Goal: Find specific page/section

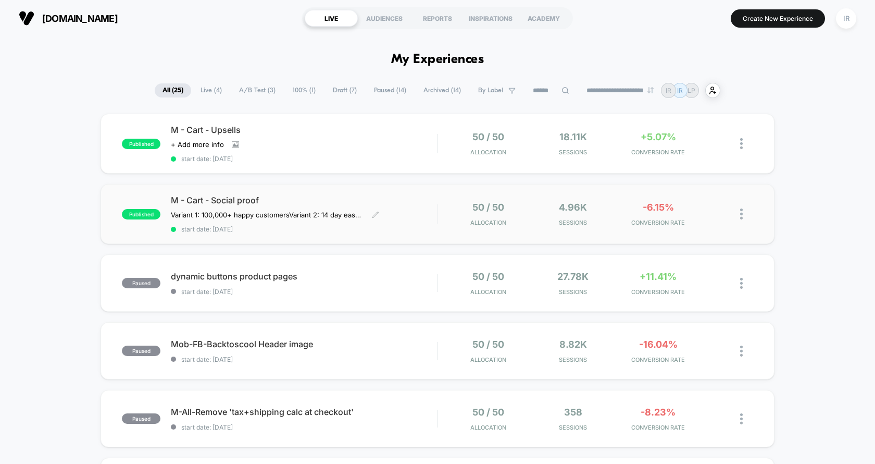
click at [428, 203] on span "M - Cart - Social proof" at bounding box center [304, 200] width 266 height 10
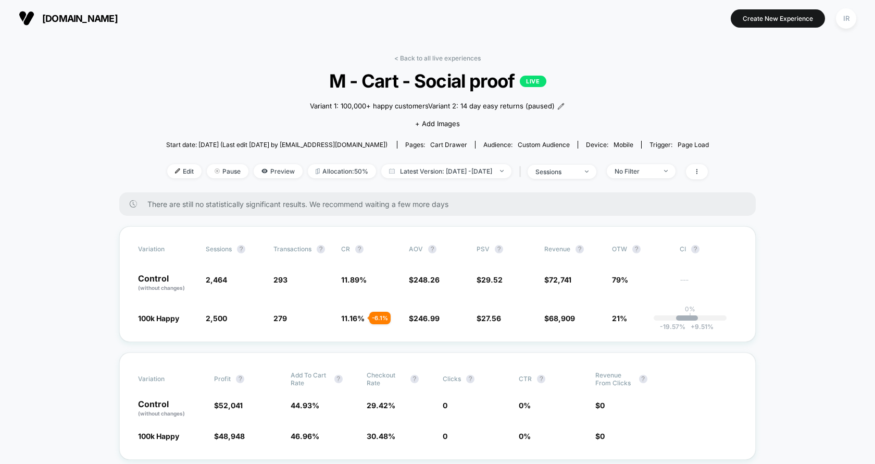
click at [455, 65] on div "< Back to all live experiences M - Cart - Social proof LIVE Variant 1: 100,000+…" at bounding box center [437, 123] width 543 height 138
click at [460, 60] on link "< Back to all live experiences" at bounding box center [437, 58] width 86 height 8
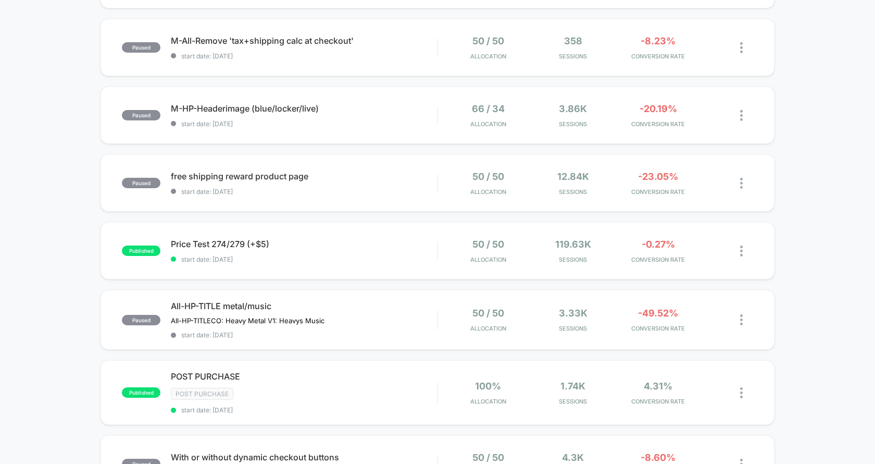
scroll to position [53, 0]
